Goal: Information Seeking & Learning: Learn about a topic

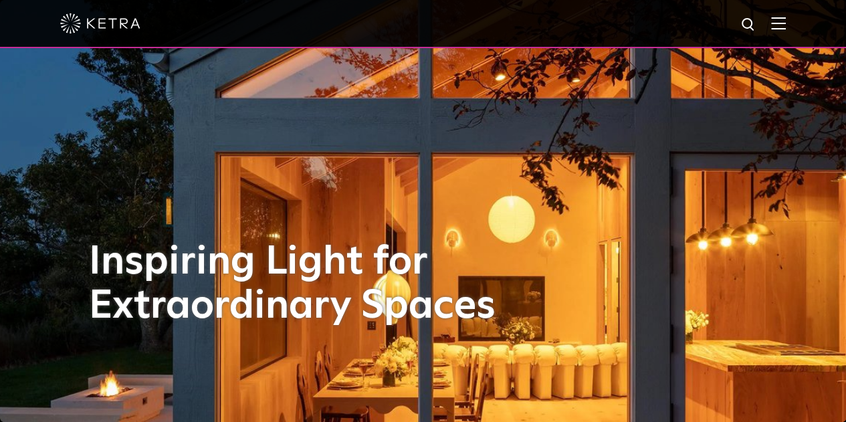
click at [786, 19] on img at bounding box center [778, 23] width 15 height 13
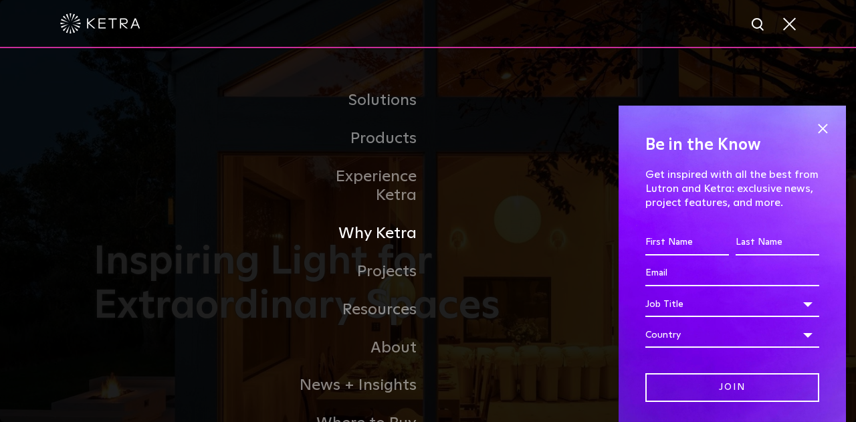
click at [389, 222] on link "Why Ketra" at bounding box center [359, 234] width 137 height 38
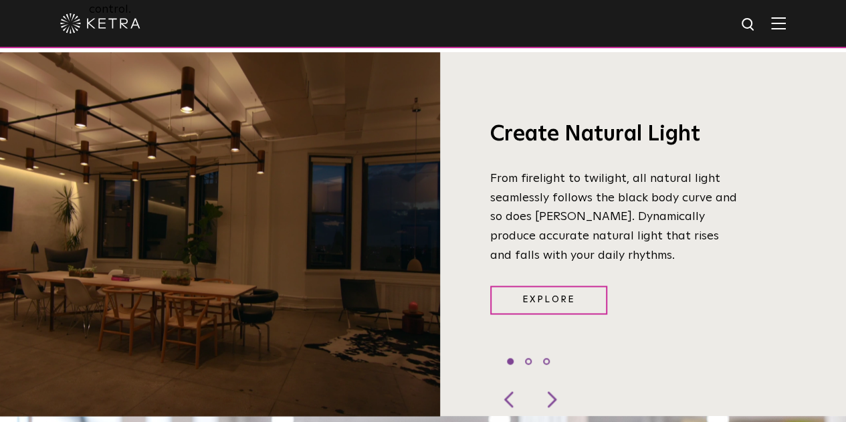
scroll to position [924, 0]
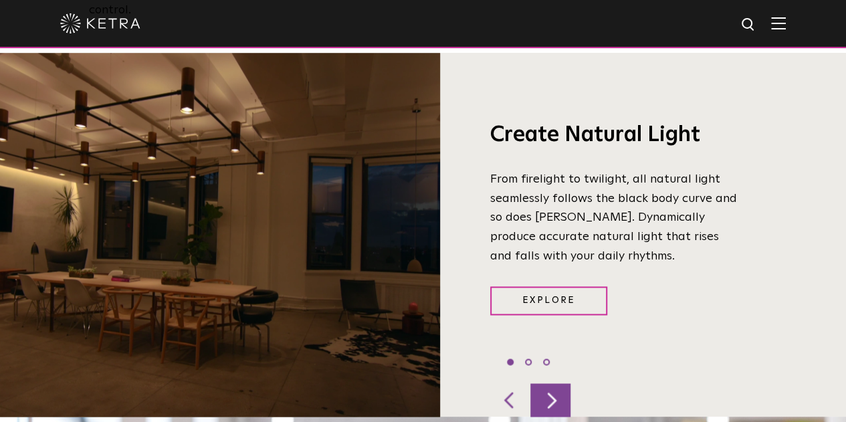
click at [550, 383] on div at bounding box center [550, 399] width 40 height 33
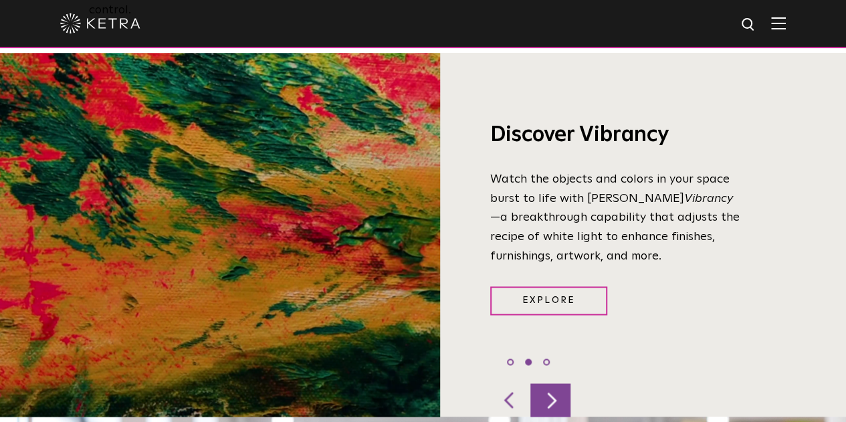
click at [550, 383] on div at bounding box center [550, 399] width 40 height 33
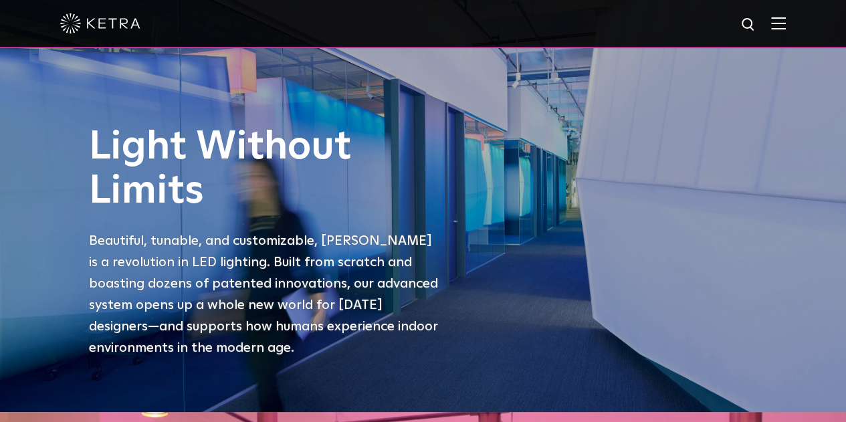
scroll to position [0, 0]
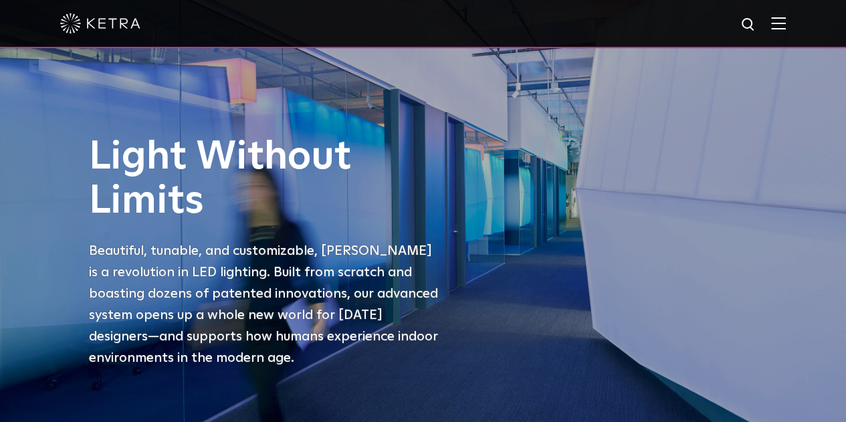
click at [785, 27] on img at bounding box center [778, 23] width 15 height 13
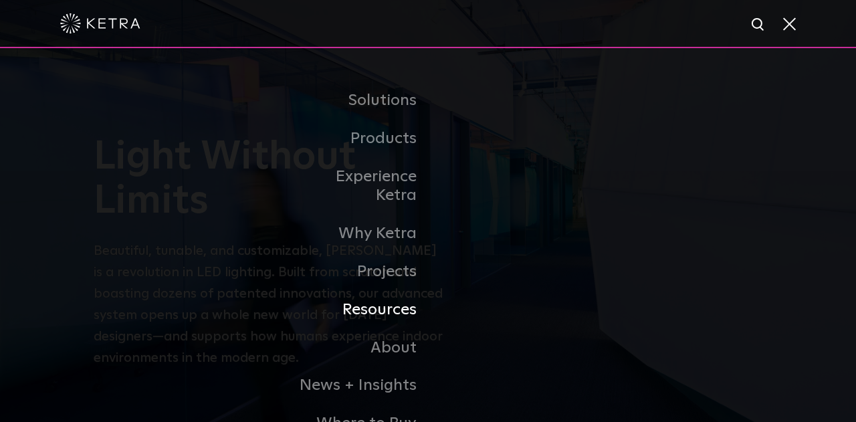
click at [388, 292] on link "Resources" at bounding box center [359, 310] width 137 height 38
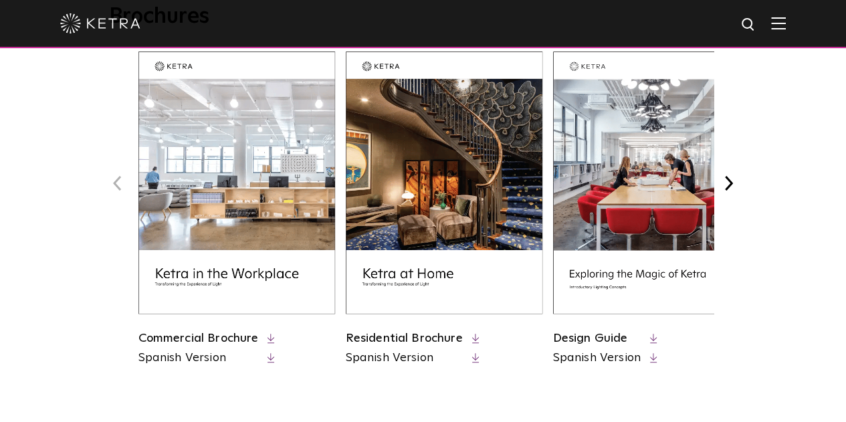
scroll to position [574, 0]
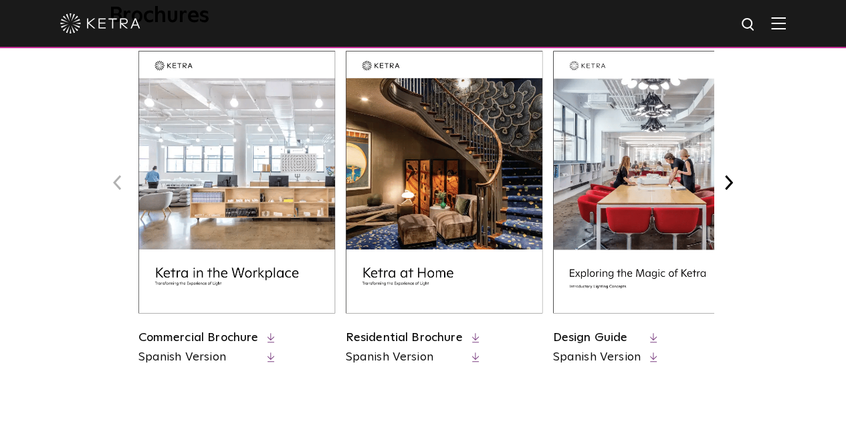
click at [457, 237] on img at bounding box center [444, 182] width 197 height 262
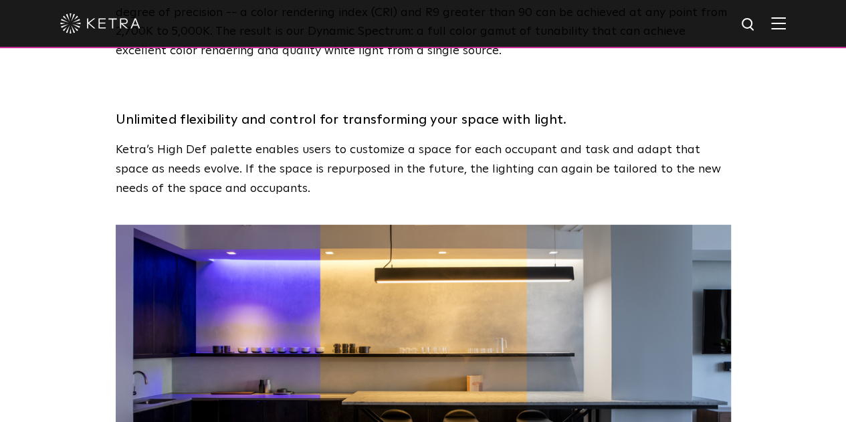
scroll to position [1959, 0]
